Goal: Information Seeking & Learning: Learn about a topic

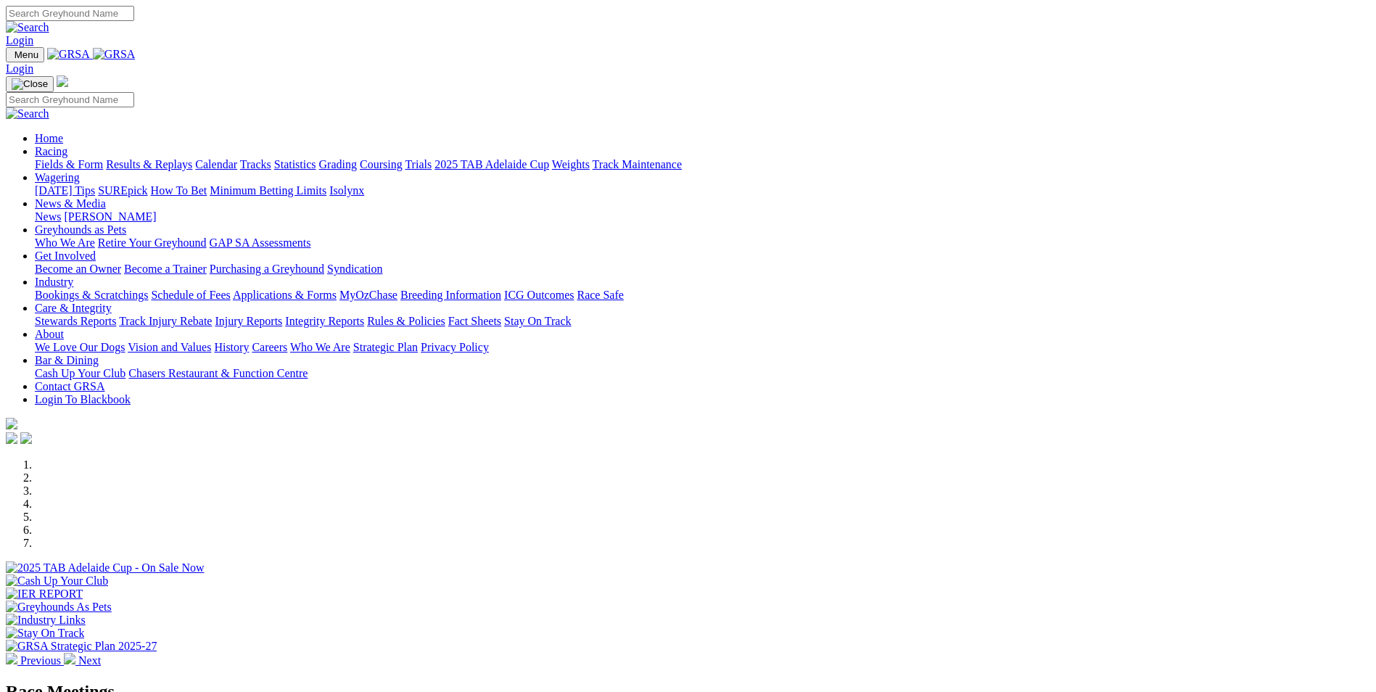
click at [402, 158] on link "Coursing" at bounding box center [381, 164] width 43 height 12
